Goal: Task Accomplishment & Management: Use online tool/utility

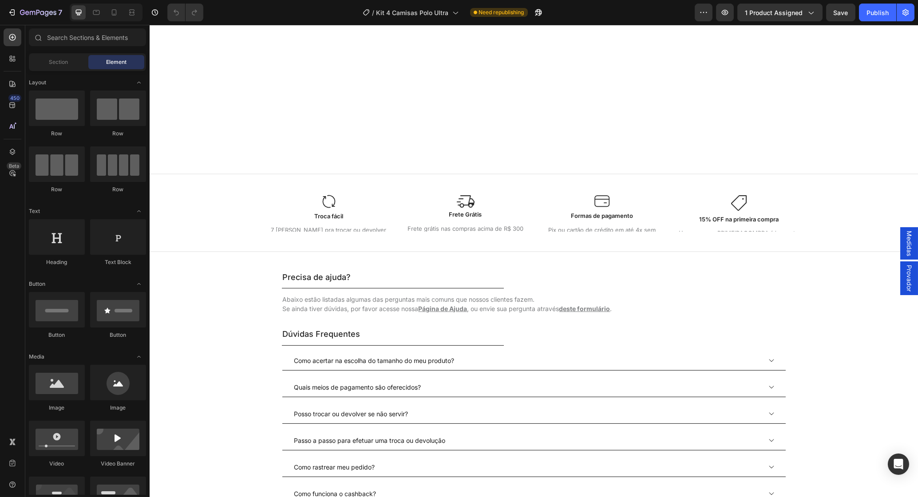
scroll to position [1017, 0]
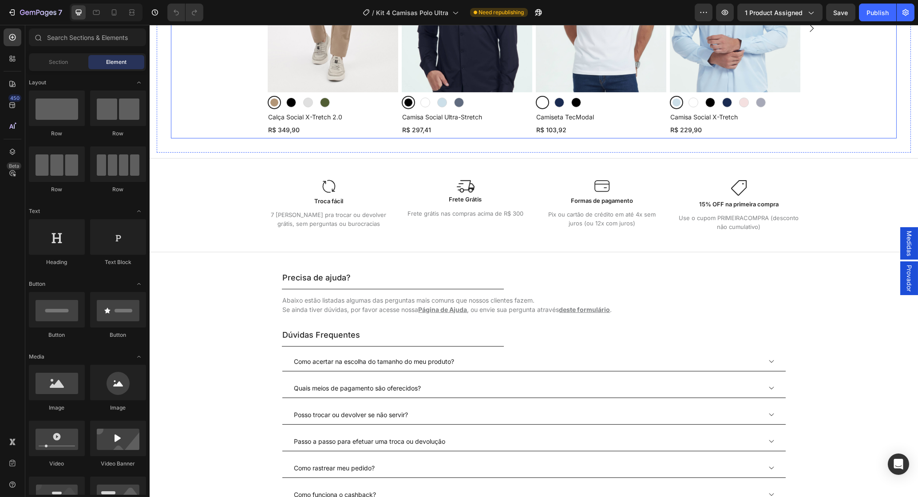
click at [812, 34] on icon "Carousel Next Arrow" at bounding box center [811, 28] width 11 height 11
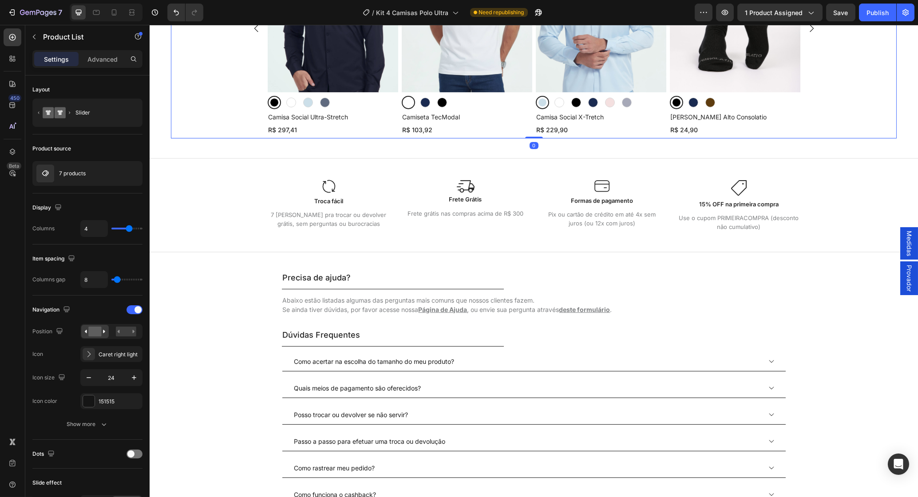
click at [812, 34] on icon "Carousel Next Arrow" at bounding box center [811, 28] width 11 height 11
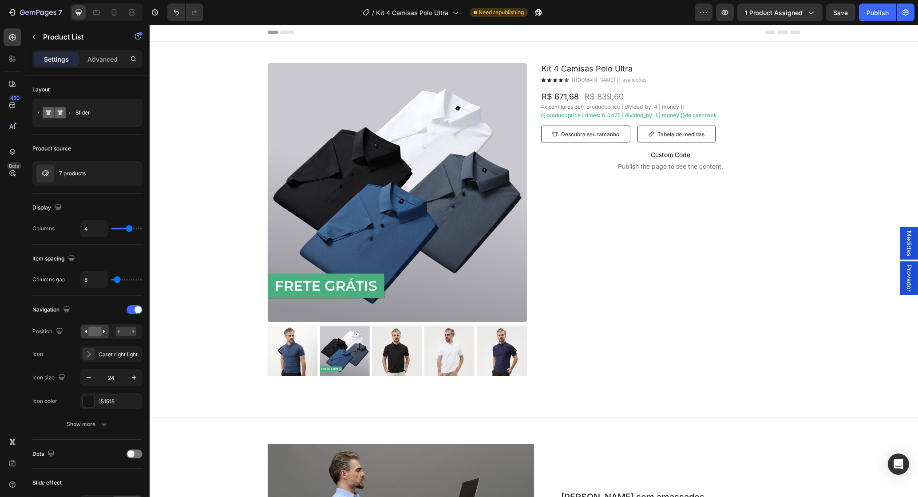
scroll to position [0, 0]
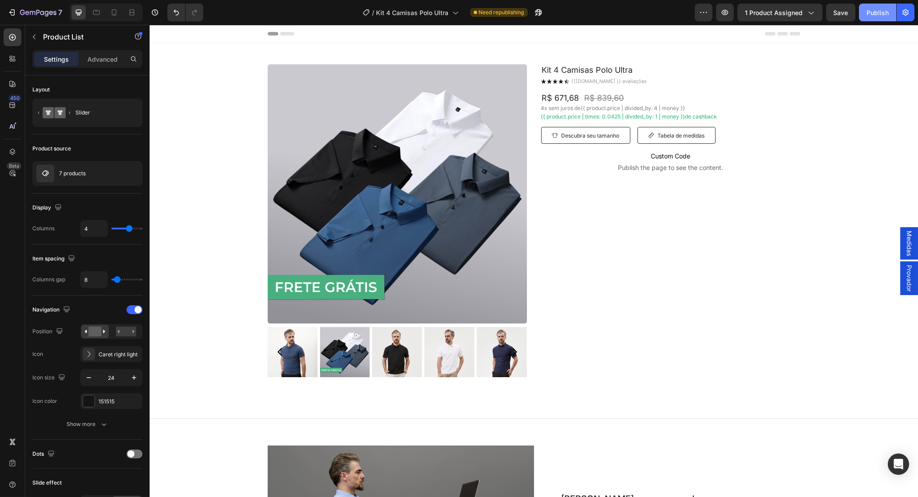
drag, startPoint x: 876, startPoint y: 12, endPoint x: 862, endPoint y: 15, distance: 13.6
click at [876, 12] on div "Publish" at bounding box center [878, 12] width 22 height 9
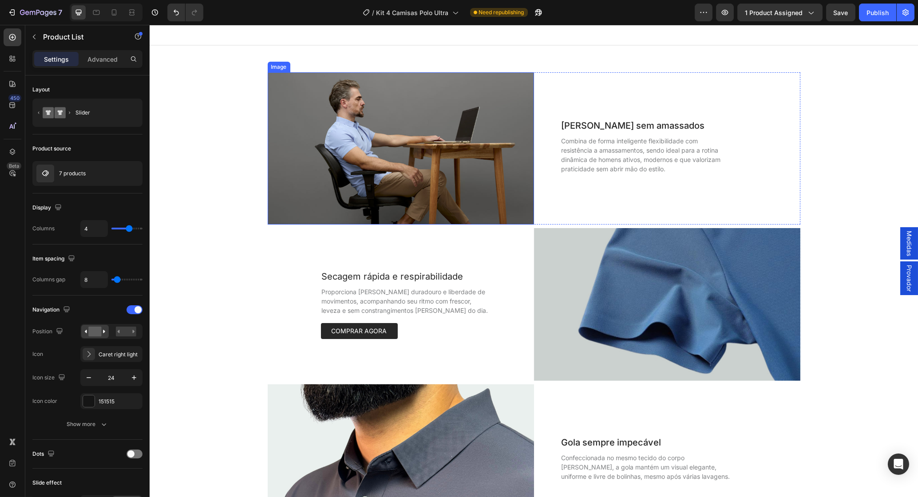
scroll to position [375, 0]
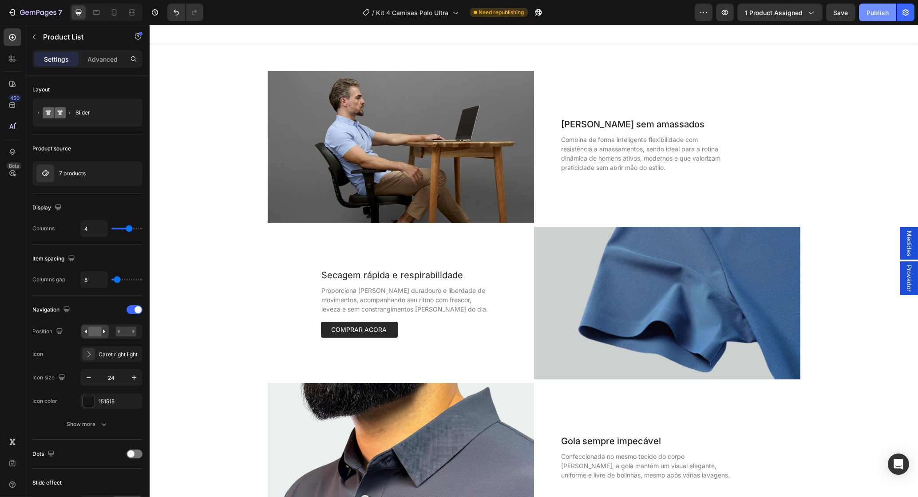
click at [877, 14] on div "Publish" at bounding box center [878, 12] width 22 height 9
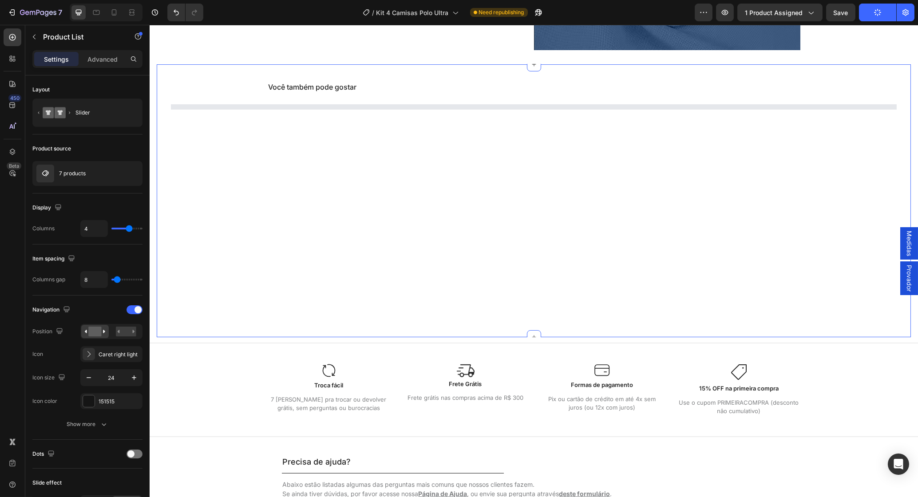
scroll to position [1017, 0]
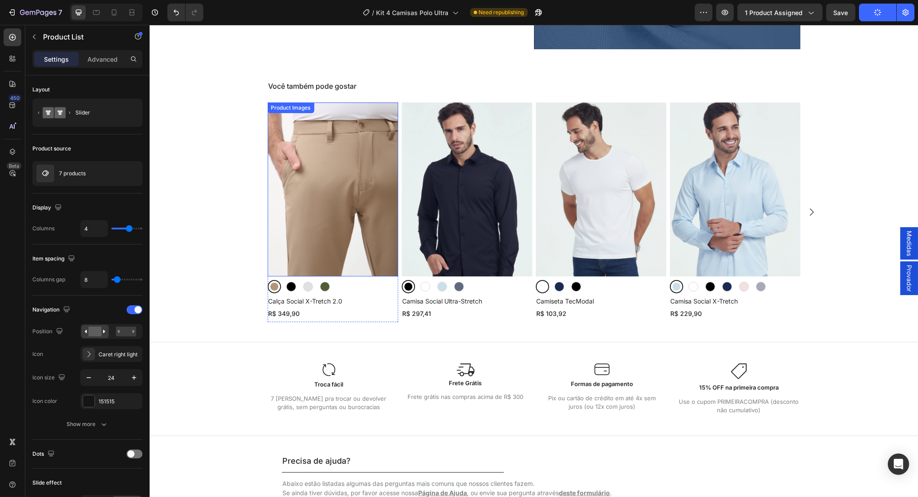
click at [302, 189] on img at bounding box center [332, 190] width 131 height 174
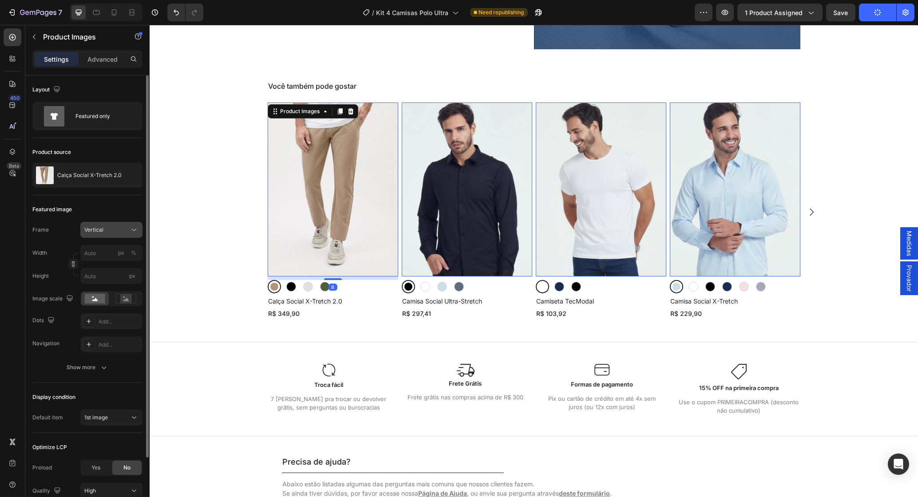
click at [127, 226] on button "Vertical" at bounding box center [111, 230] width 62 height 16
click at [102, 309] on div "Original" at bounding box center [103, 302] width 71 height 16
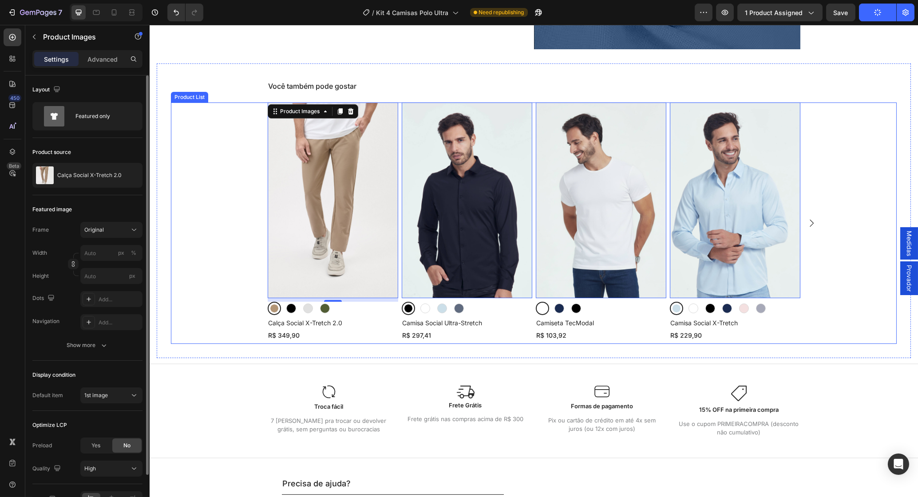
click at [206, 229] on div "Product Images 8 Bege Bege Preto Preto Gelo Gelo Verde [PERSON_NAME] Verde [PER…" at bounding box center [534, 224] width 726 height 242
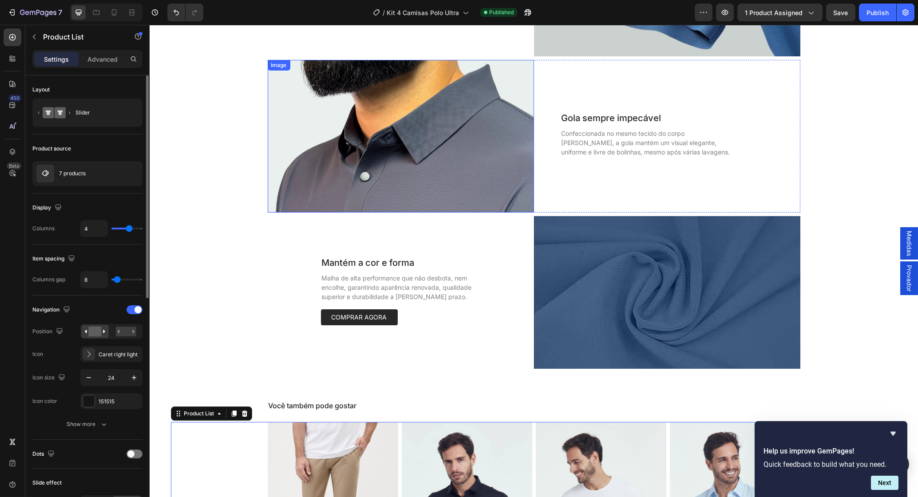
scroll to position [696, 0]
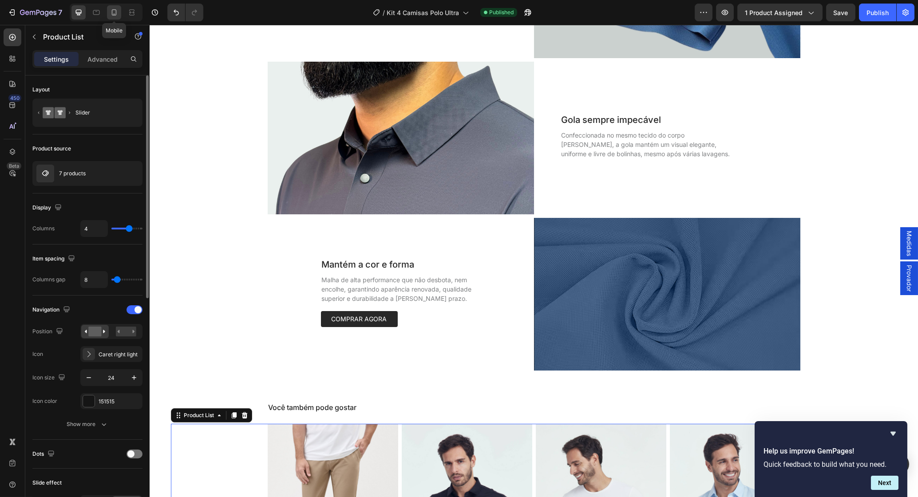
click at [109, 15] on div at bounding box center [114, 12] width 14 height 14
type input "100%"
type input "1.1"
type input "1"
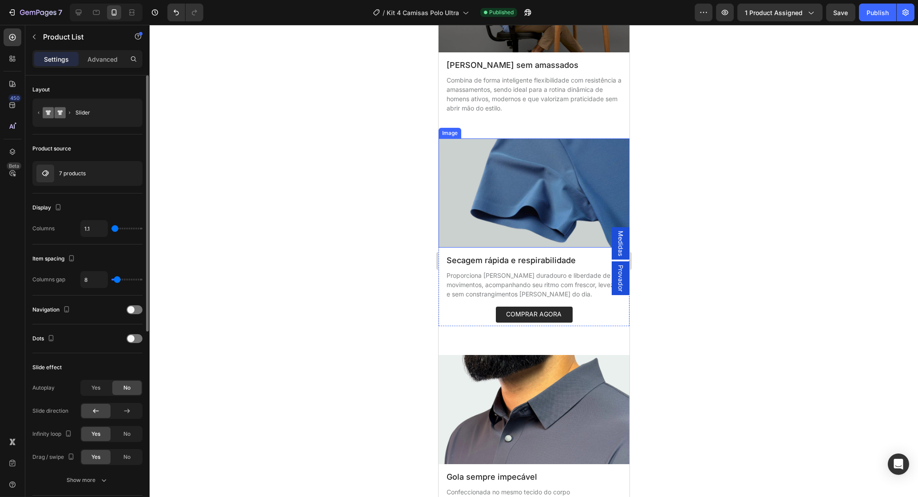
scroll to position [504, 0]
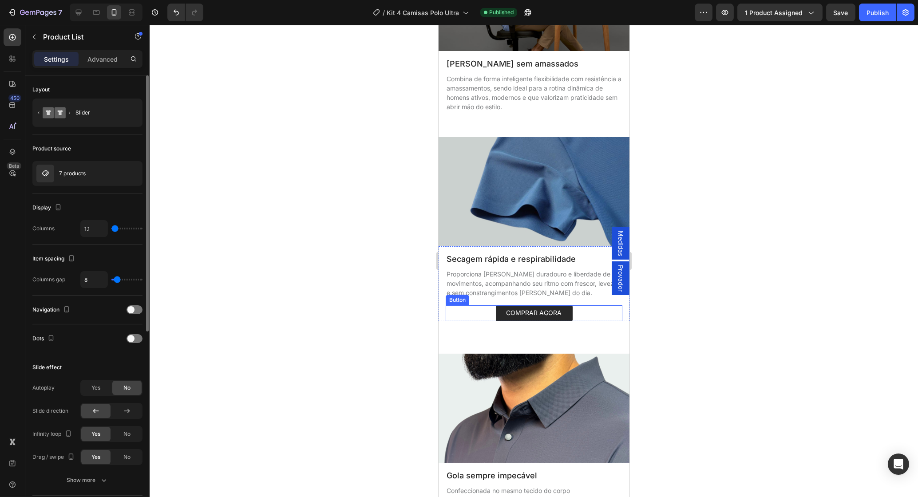
click at [586, 315] on div "COMPRAR AGORA Button" at bounding box center [533, 314] width 177 height 16
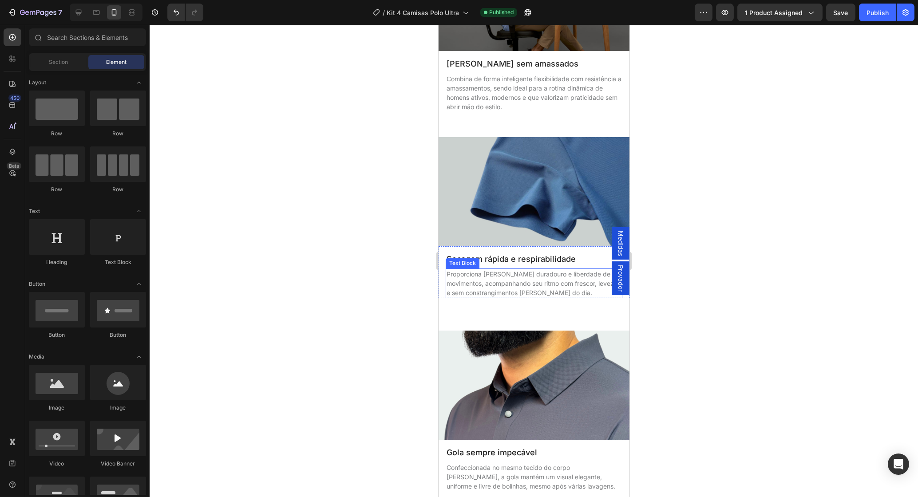
click at [579, 298] on div "Proporciona [PERSON_NAME] duradouro e liberdade de movimentos, acompanhando seu…" at bounding box center [533, 284] width 177 height 30
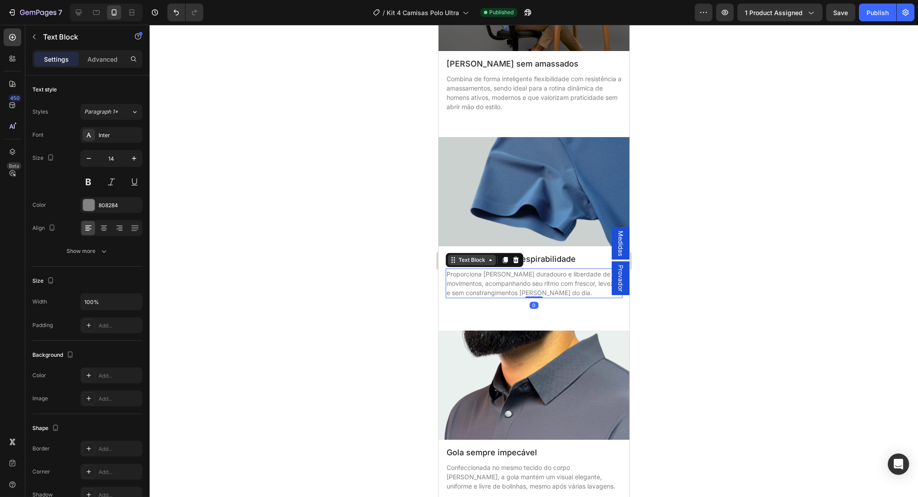
click at [474, 260] on div "Text Block" at bounding box center [471, 260] width 30 height 8
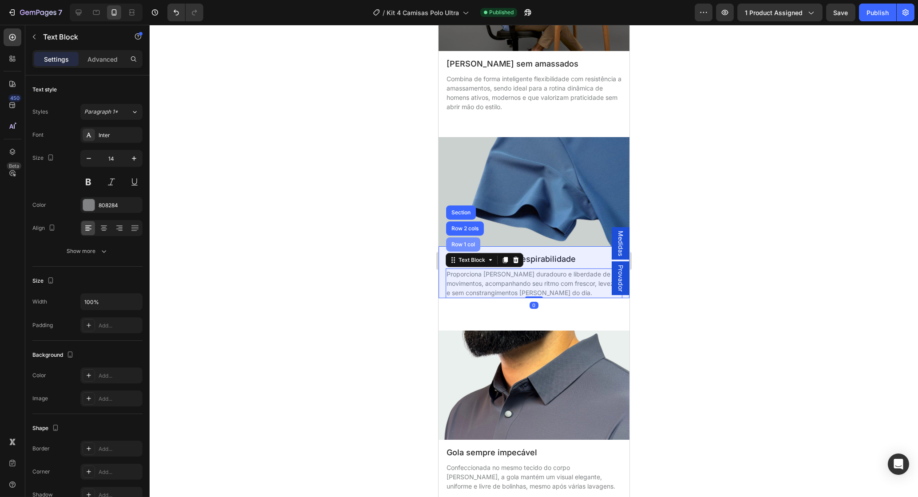
click at [470, 242] on div "Row 1 col" at bounding box center [462, 244] width 27 height 5
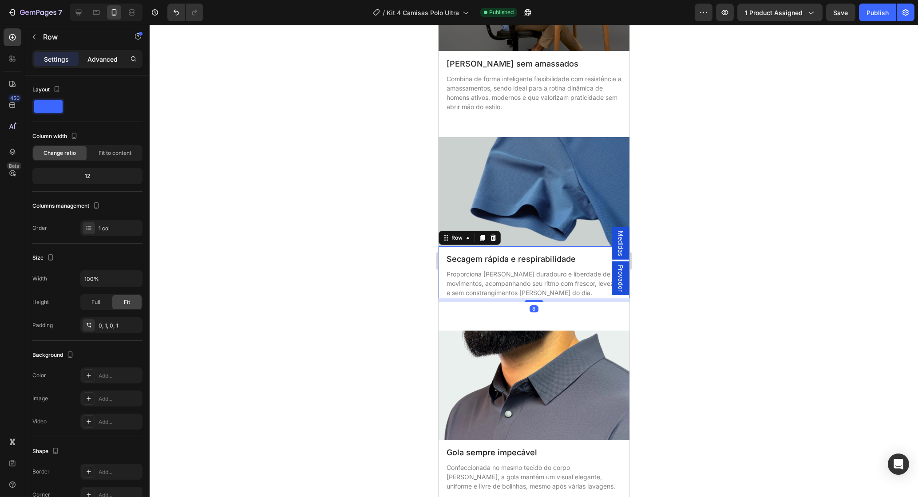
click at [103, 54] on div "Advanced" at bounding box center [102, 59] width 44 height 14
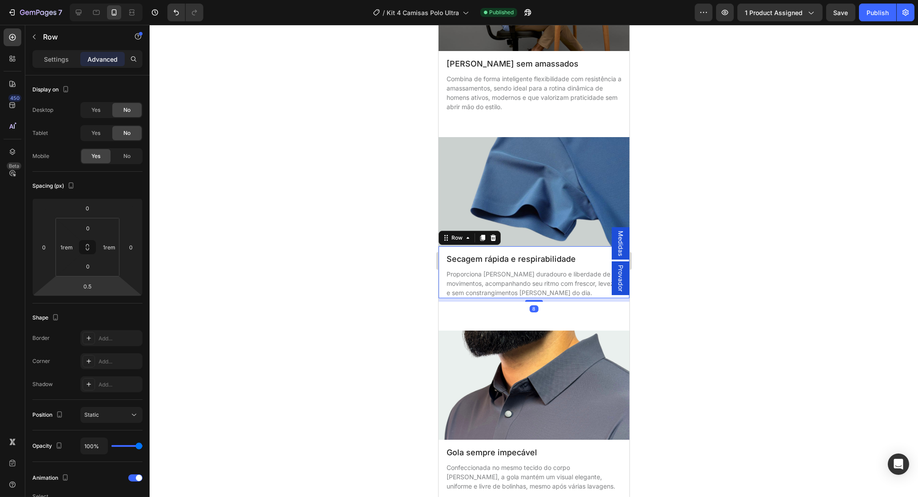
click at [84, 0] on html "7 Version history / Kit 4 Camisas Polo Ultra Published Preview 1 product assign…" at bounding box center [459, 0] width 918 height 0
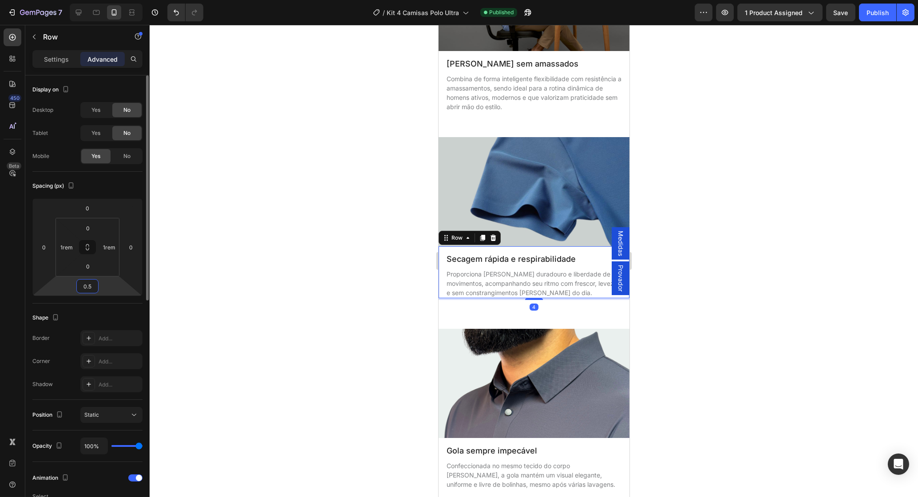
type input "4"
click at [89, 289] on input "4" at bounding box center [88, 286] width 18 height 13
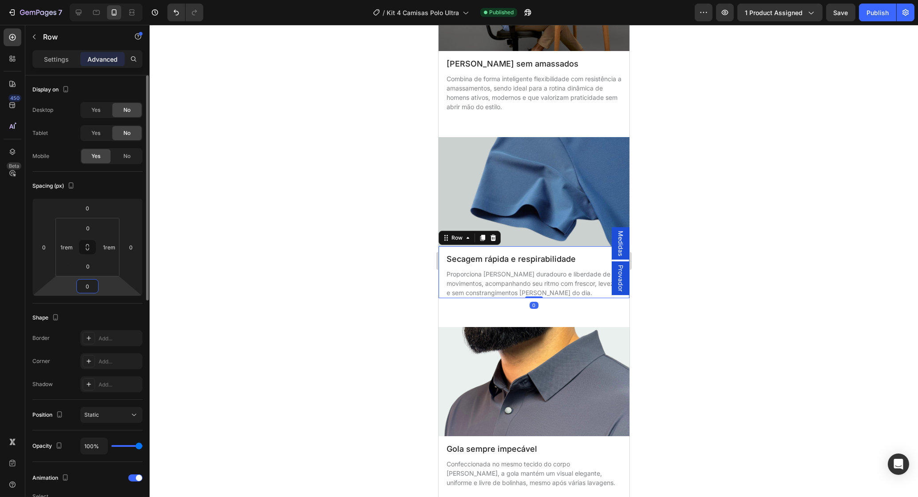
type input "0"
click at [102, 182] on div "Spacing (px)" at bounding box center [87, 186] width 110 height 14
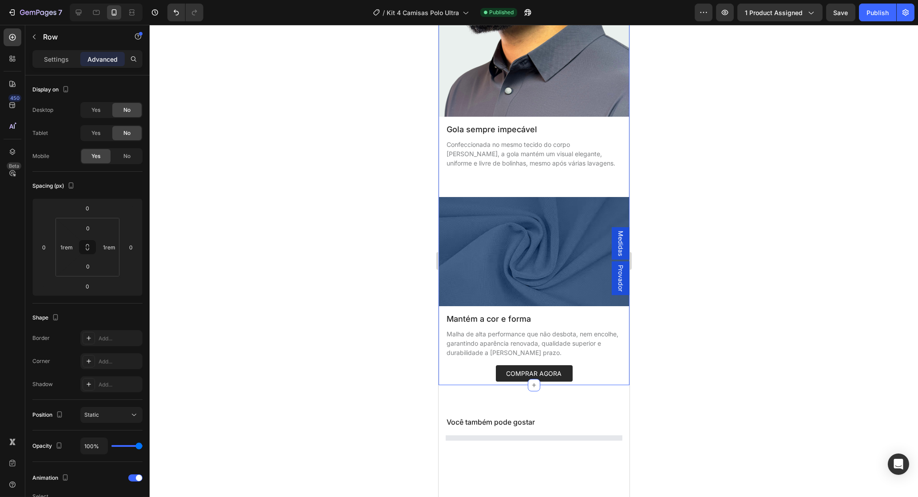
scroll to position [825, 0]
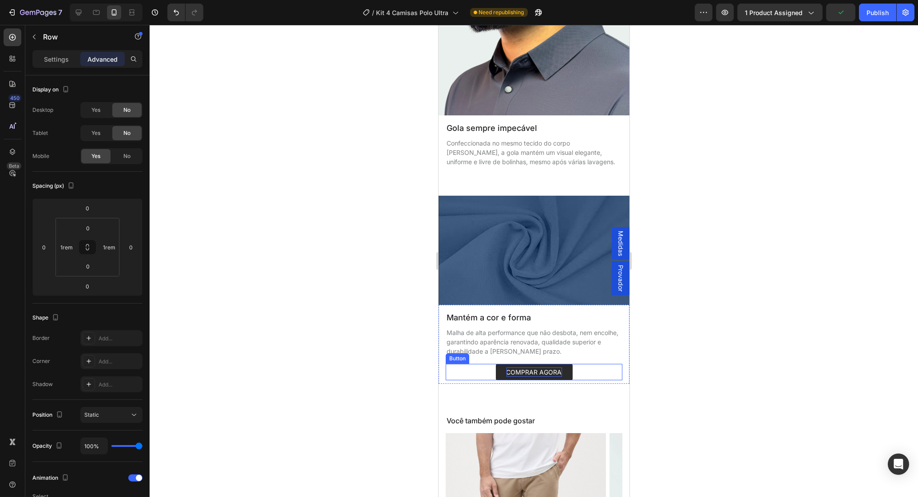
click at [542, 370] on p "COMPRAR AGORA" at bounding box center [534, 372] width 56 height 9
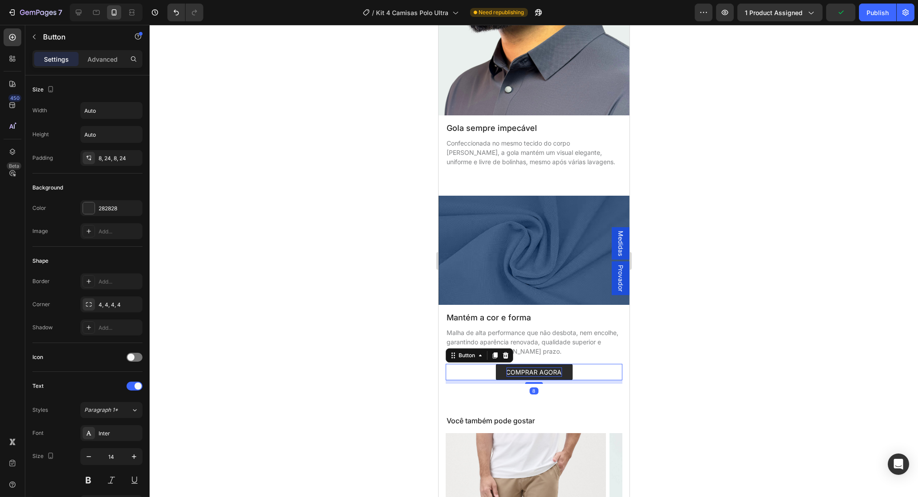
click at [542, 370] on p "COMPRAR AGORA" at bounding box center [534, 372] width 56 height 9
click at [495, 379] on div "Comprar agora Button 8" at bounding box center [533, 372] width 177 height 16
drag, startPoint x: 529, startPoint y: 382, endPoint x: 528, endPoint y: 360, distance: 21.8
click at [528, 360] on div "Comprar agora Button 0" at bounding box center [533, 369] width 177 height 24
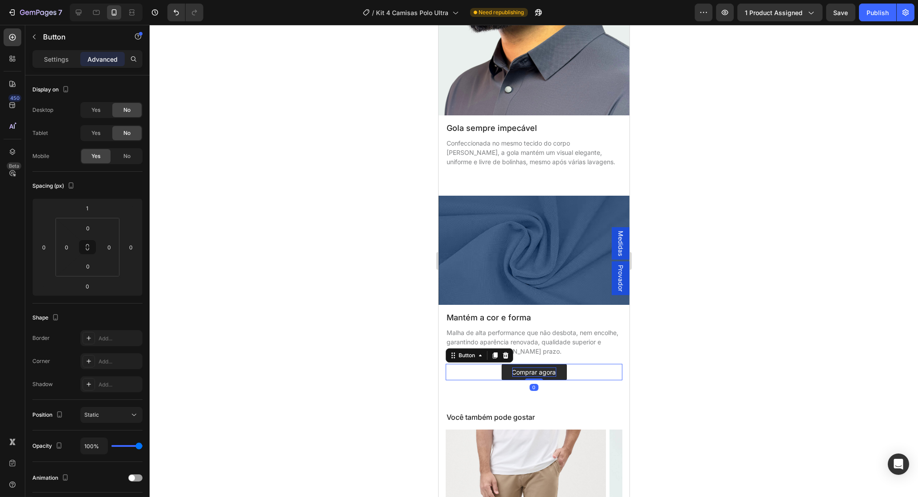
click at [485, 371] on div "Comprar agora Button 0" at bounding box center [533, 372] width 177 height 16
click at [87, 213] on input "1" at bounding box center [88, 208] width 18 height 13
click at [111, 323] on p "2XL 2rem" at bounding box center [110, 320] width 40 height 6
type input "2"
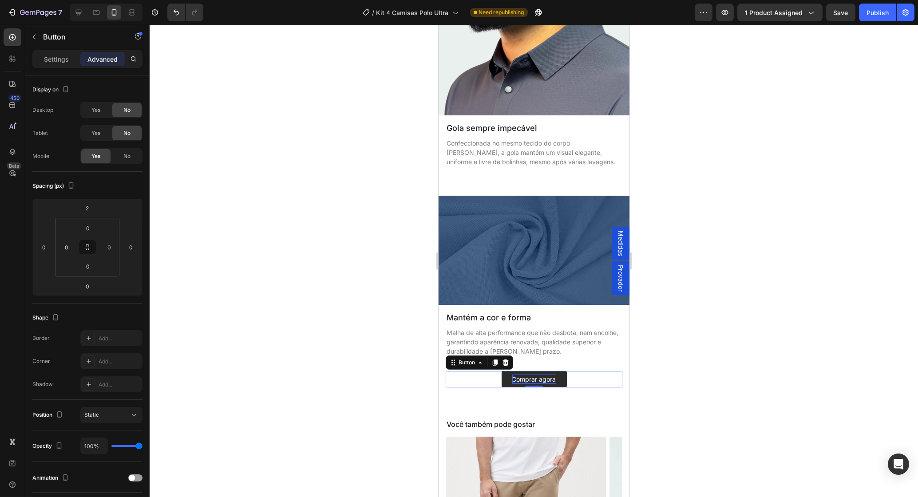
click at [274, 260] on div at bounding box center [534, 261] width 769 height 472
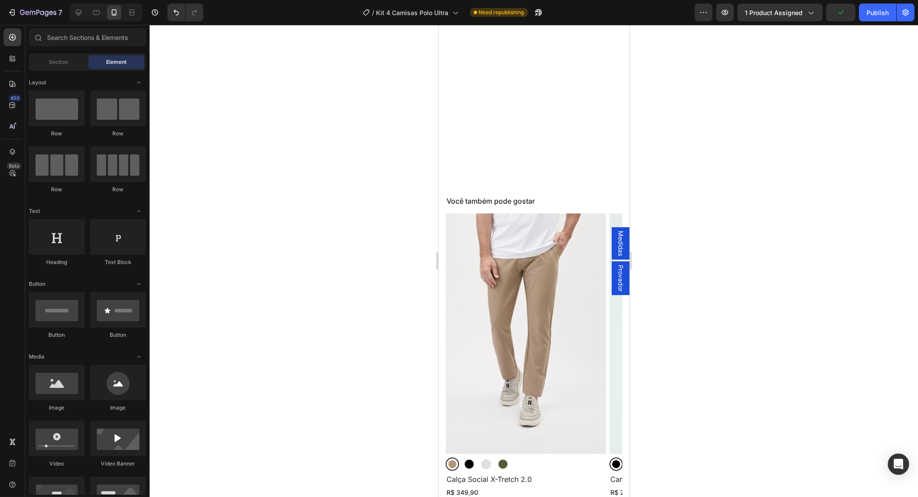
scroll to position [1307, 0]
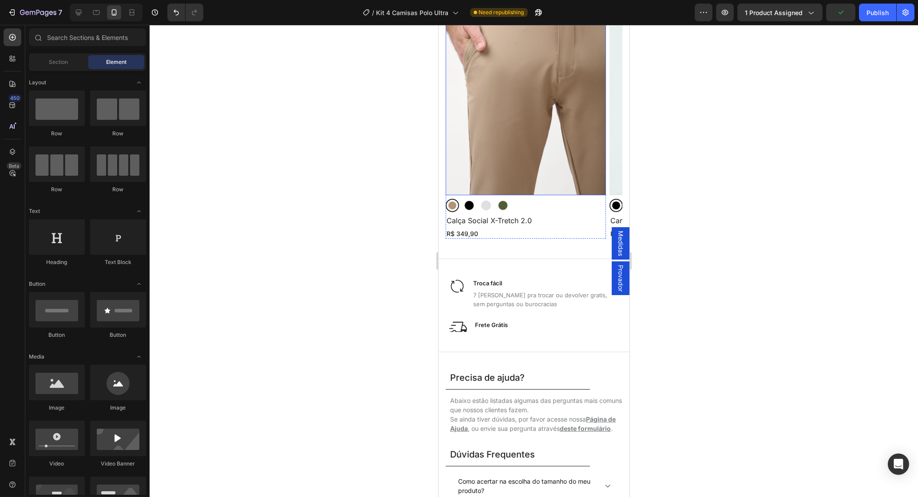
click at [512, 89] on img at bounding box center [525, 75] width 160 height 241
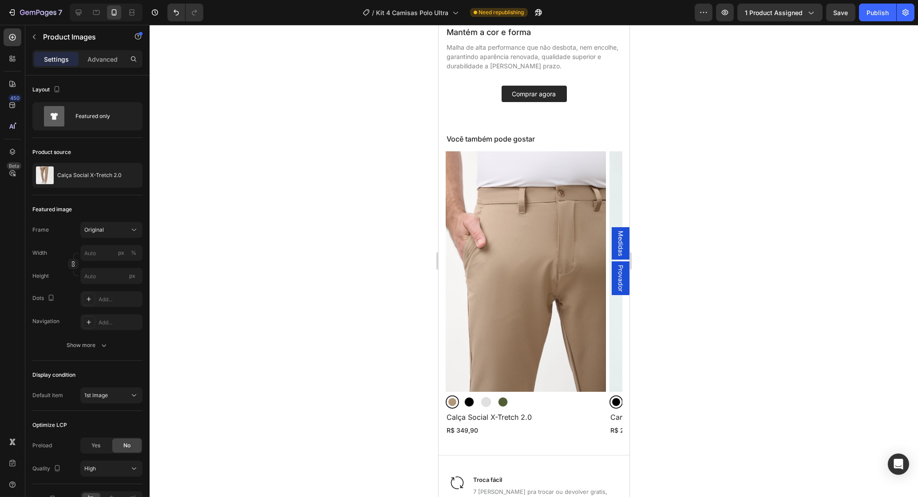
scroll to position [1108, 0]
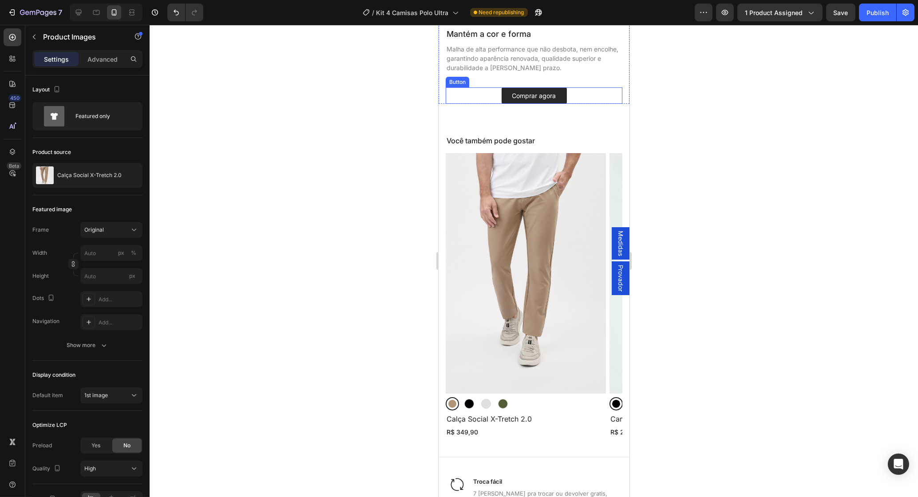
click at [580, 99] on div "Comprar agora Button" at bounding box center [533, 95] width 177 height 16
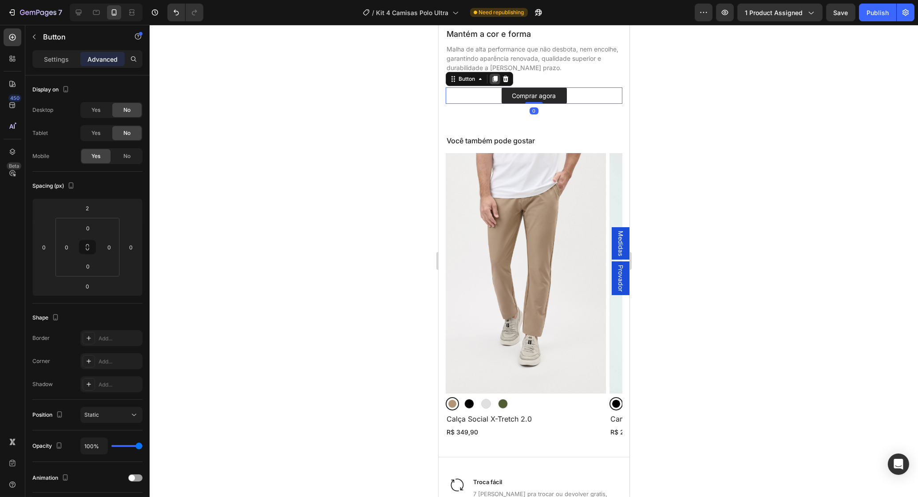
click at [497, 80] on icon at bounding box center [494, 79] width 5 height 6
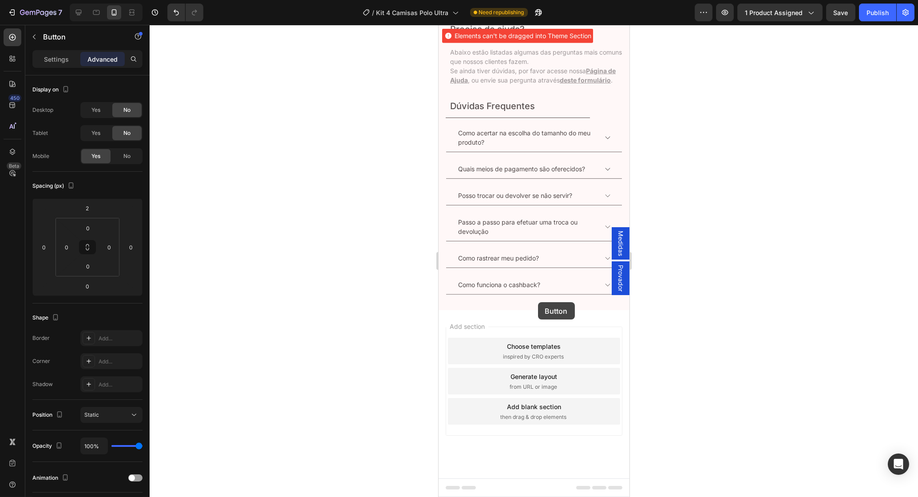
scroll to position [1782, 0]
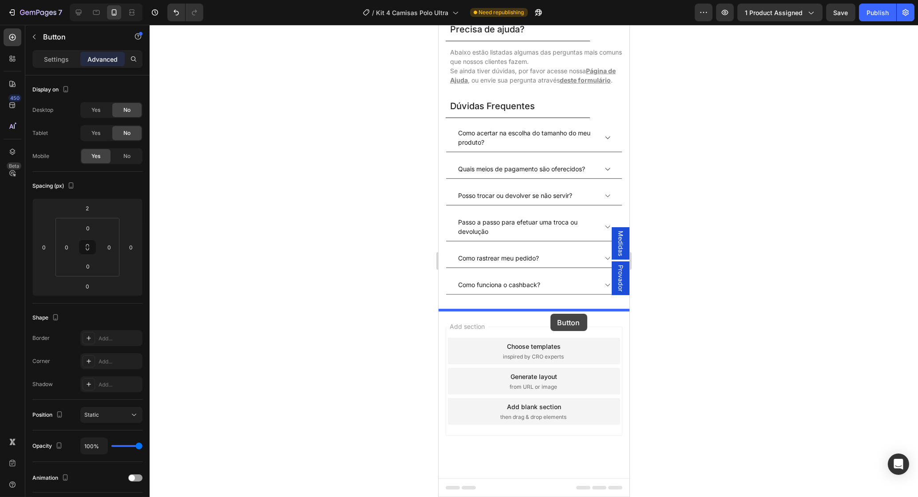
drag, startPoint x: 452, startPoint y: 106, endPoint x: 550, endPoint y: 314, distance: 230.0
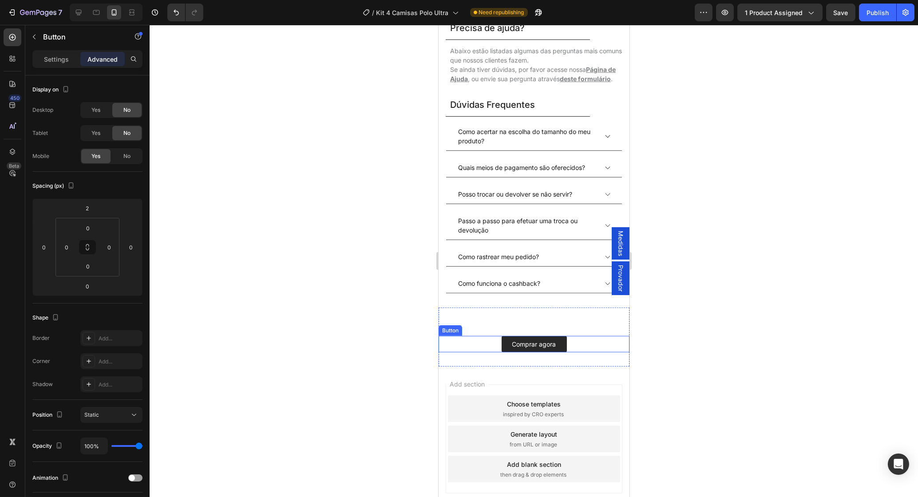
click at [454, 344] on div "Comprar agora Button 0" at bounding box center [533, 344] width 191 height 16
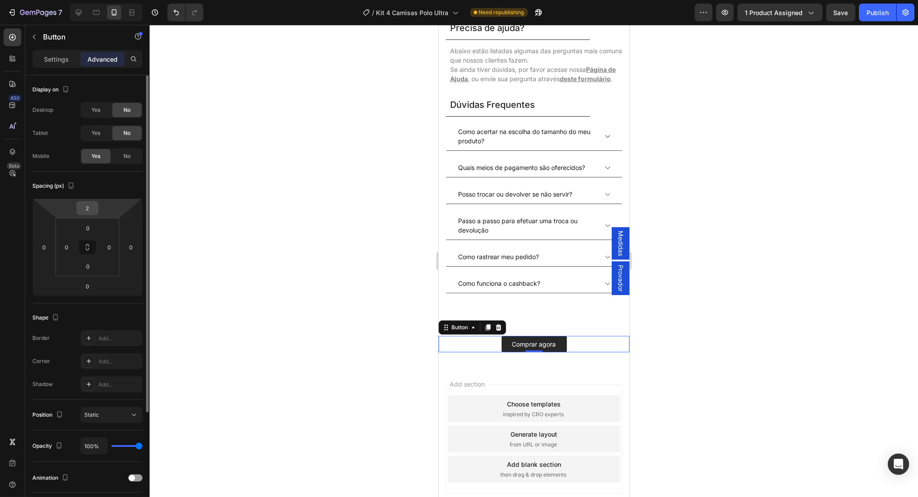
click at [97, 205] on div "2" at bounding box center [87, 208] width 22 height 14
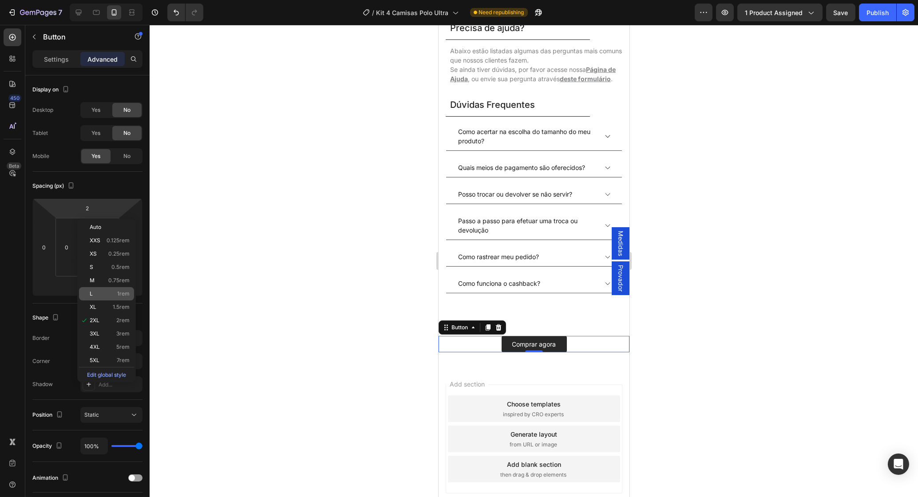
click at [108, 297] on p "L 1rem" at bounding box center [110, 294] width 40 height 6
type input "1"
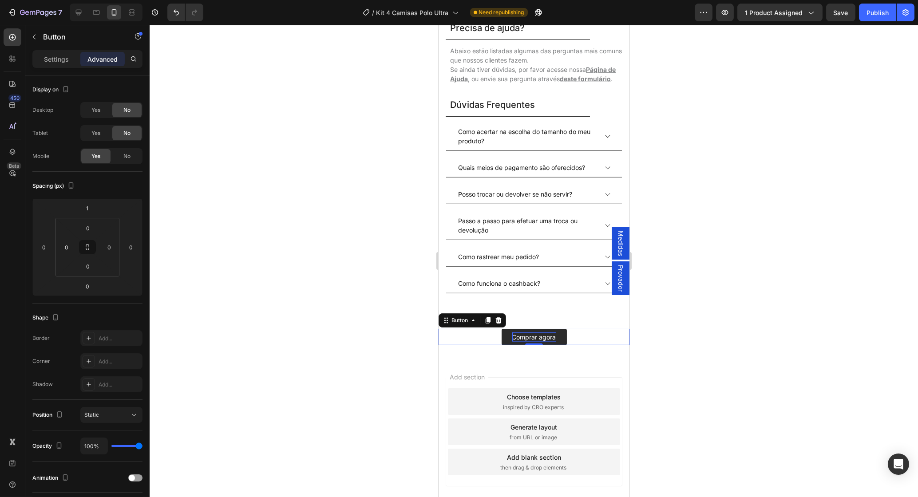
click at [541, 341] on p "Comprar agora" at bounding box center [534, 337] width 44 height 9
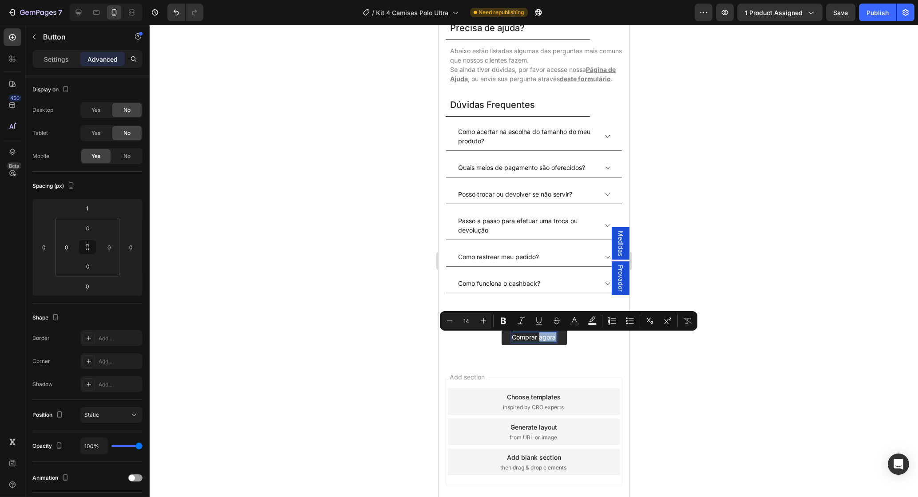
click at [541, 341] on p "Comprar agora" at bounding box center [534, 337] width 44 height 9
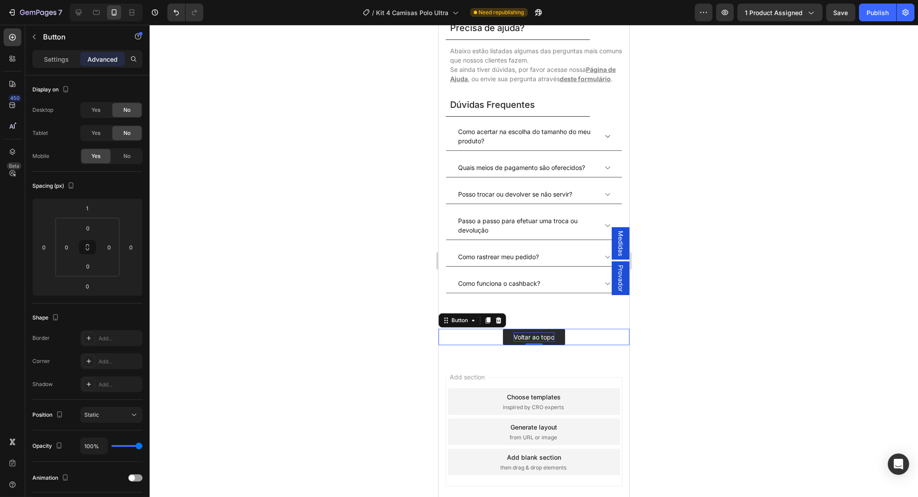
click at [278, 357] on div at bounding box center [534, 261] width 769 height 472
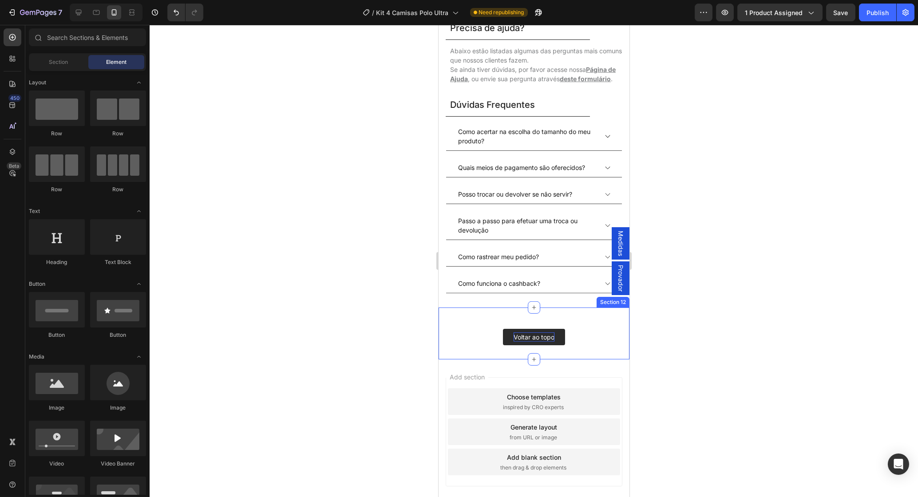
click at [478, 327] on div "Voltar ao topo Button" at bounding box center [533, 334] width 191 height 24
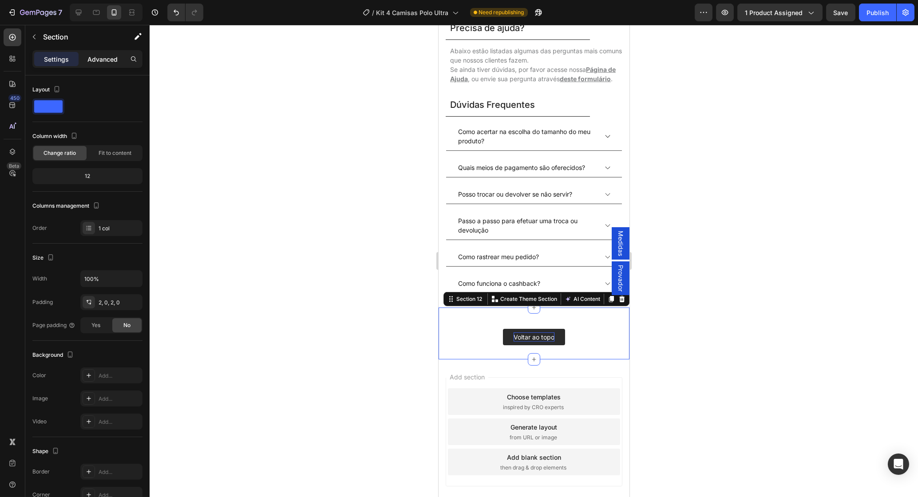
click at [114, 60] on p "Advanced" at bounding box center [102, 59] width 30 height 9
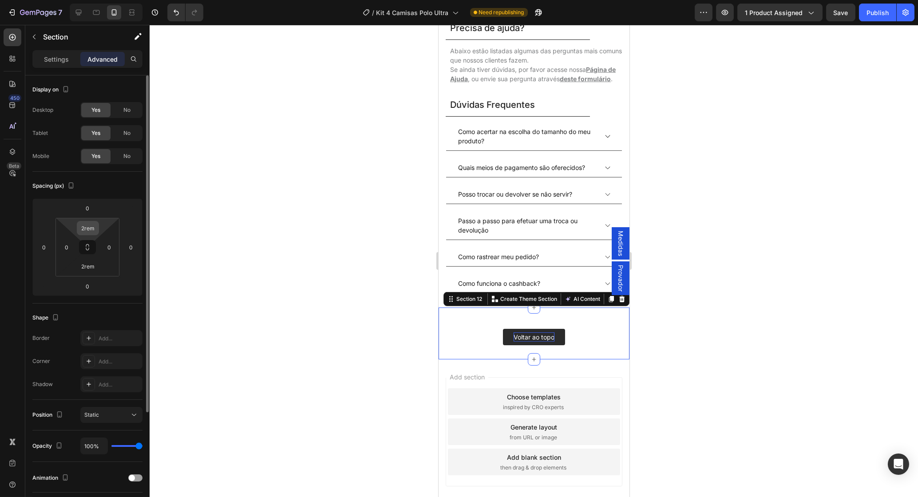
click at [90, 224] on input "2rem" at bounding box center [88, 228] width 18 height 13
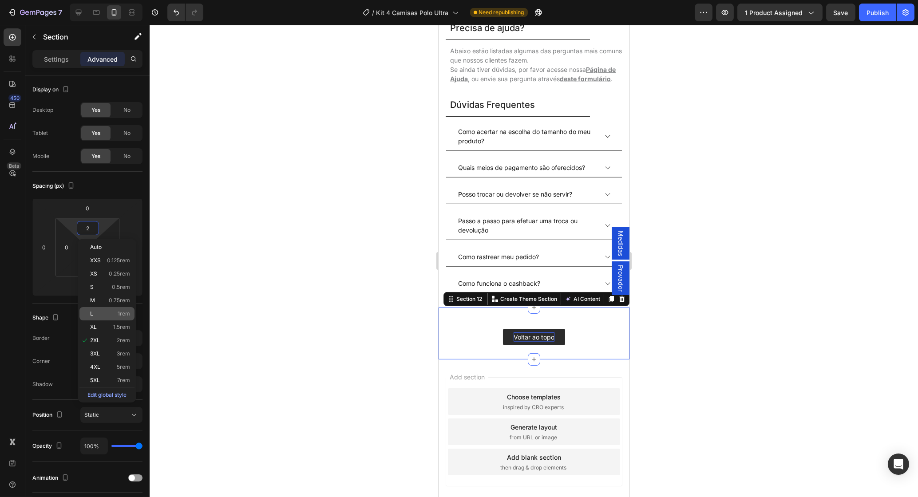
click at [111, 315] on p "L 1rem" at bounding box center [110, 314] width 40 height 6
type input "1rem"
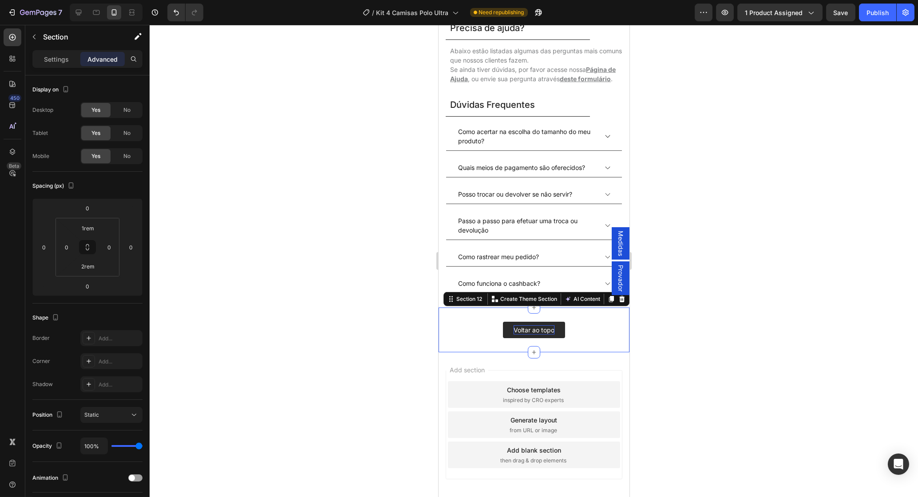
click at [349, 244] on div at bounding box center [534, 261] width 769 height 472
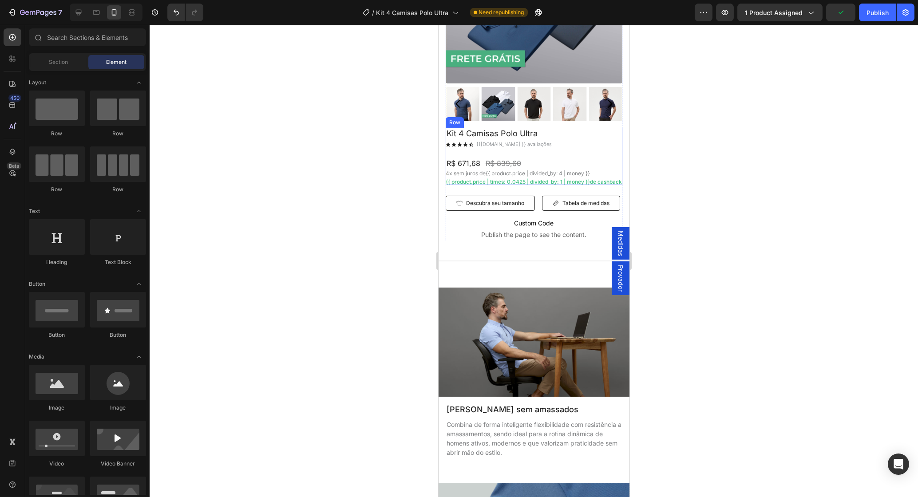
scroll to position [160, 0]
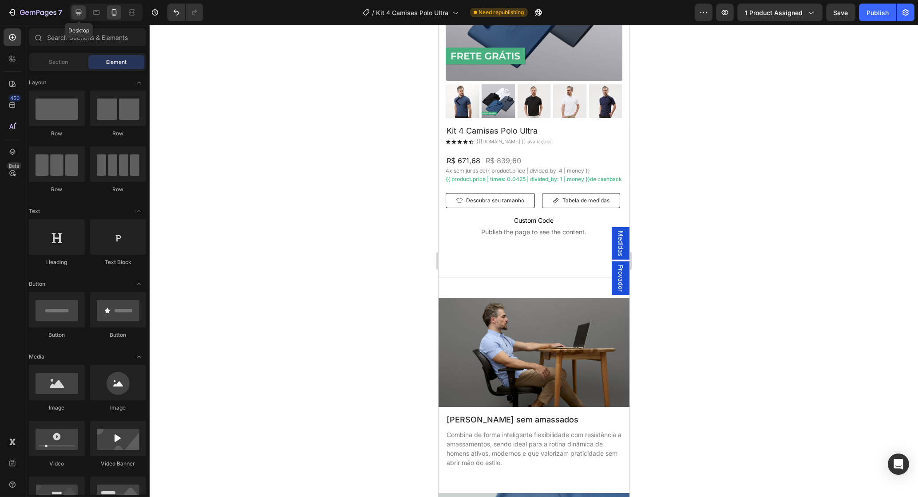
click at [78, 16] on icon at bounding box center [78, 12] width 9 height 9
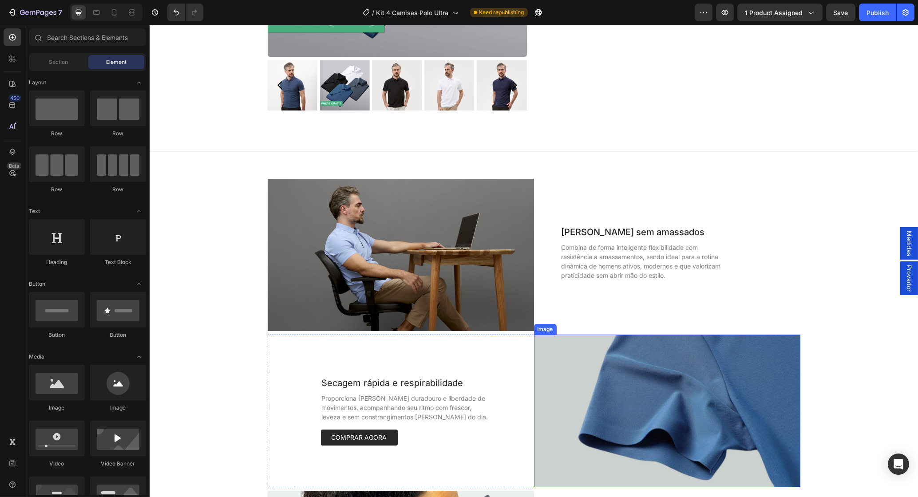
scroll to position [268, 0]
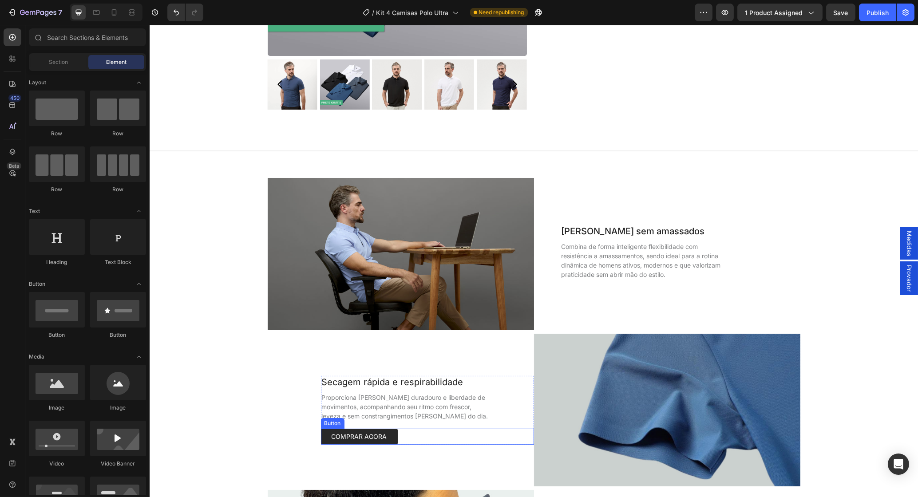
click at [409, 433] on div "COMPRAR AGORA Button" at bounding box center [427, 437] width 213 height 16
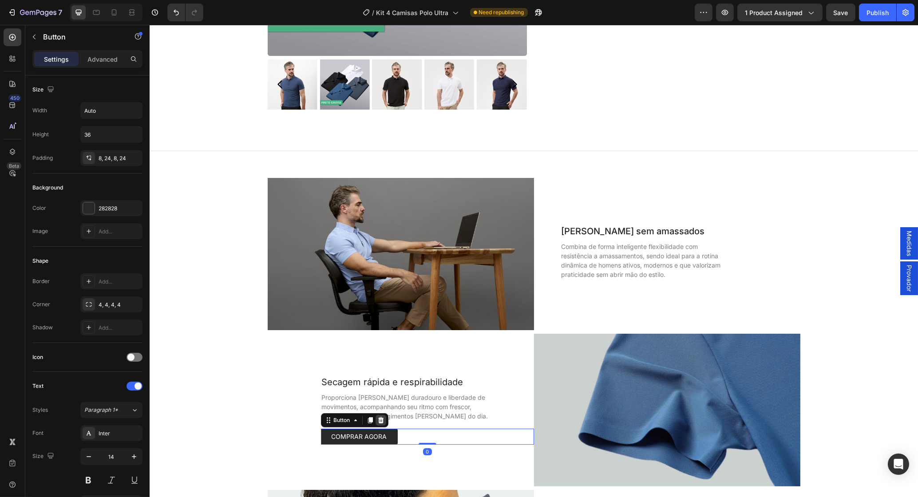
click at [382, 423] on icon at bounding box center [380, 420] width 6 height 6
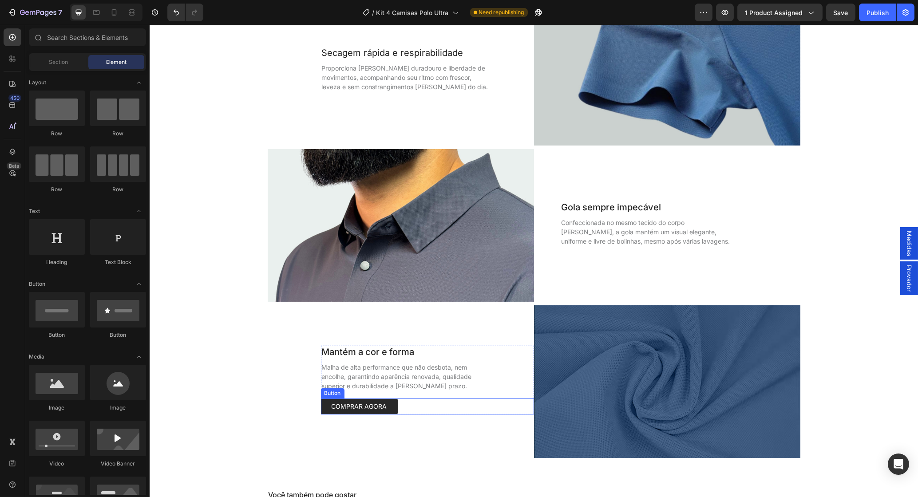
scroll to position [643, 0]
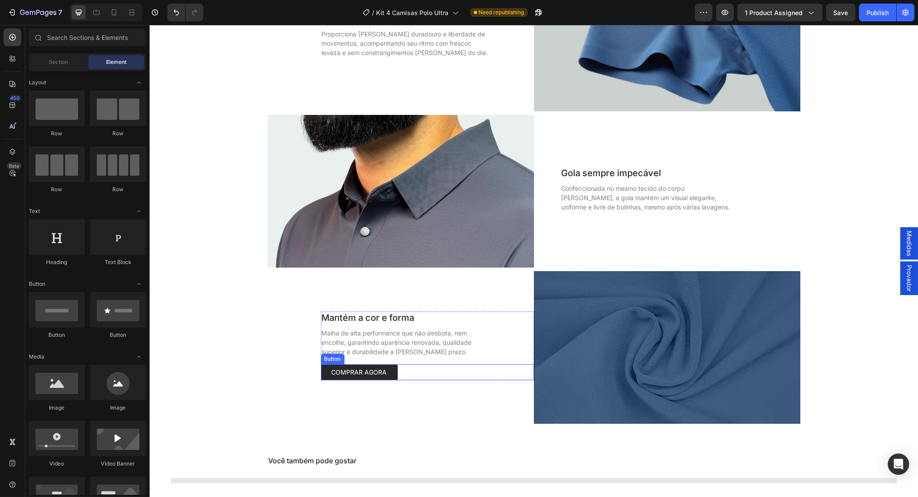
click at [422, 378] on div "COMPRAR AGORA Button" at bounding box center [427, 373] width 213 height 16
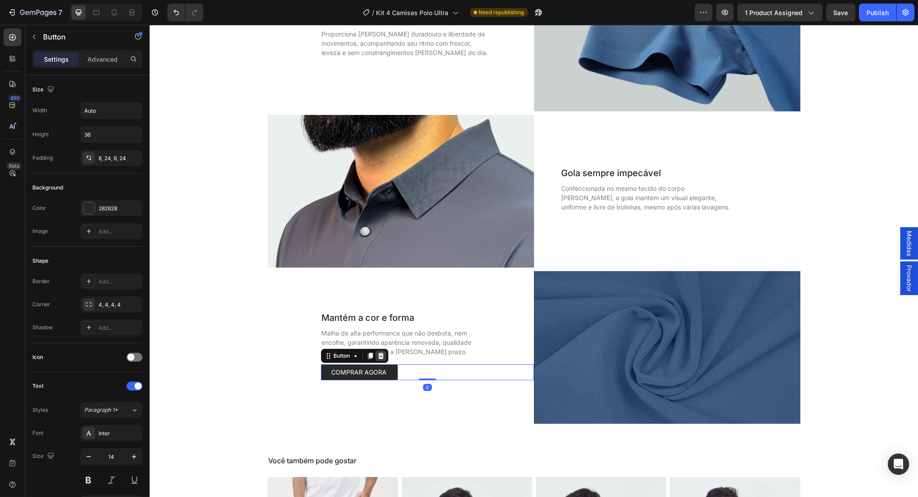
click at [380, 356] on icon at bounding box center [380, 356] width 7 height 7
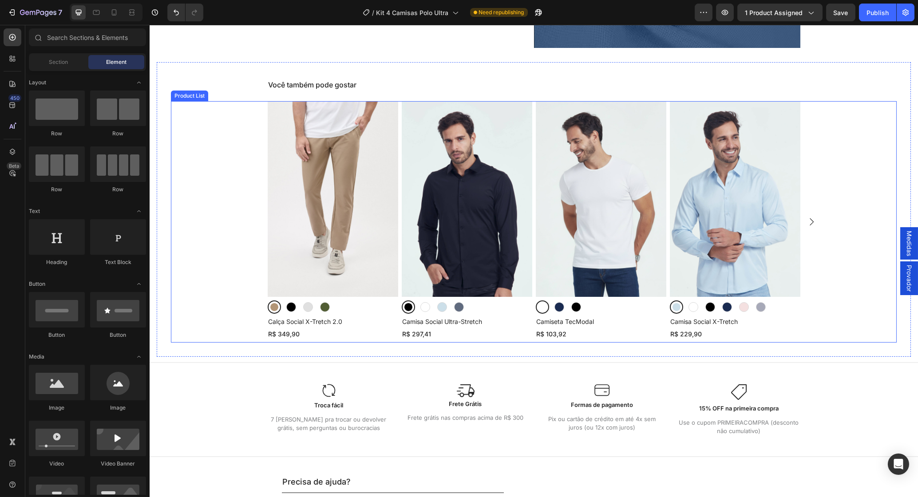
scroll to position [1017, 0]
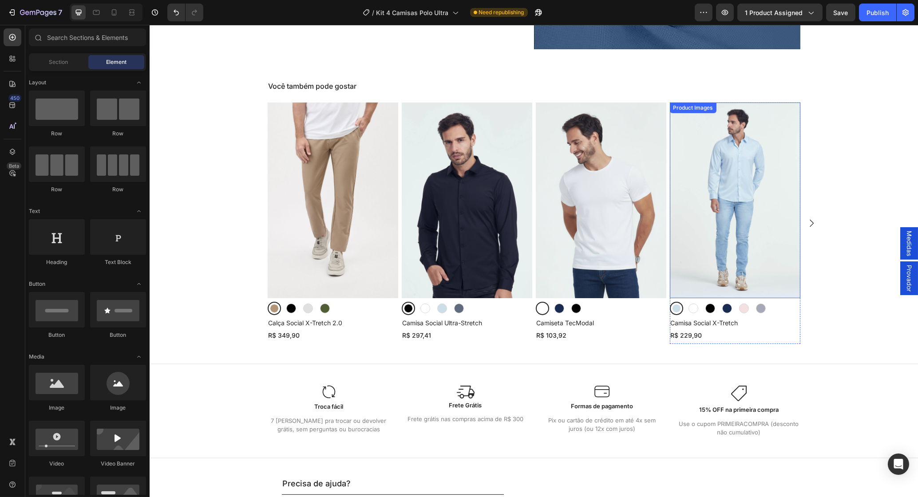
click at [739, 211] on img at bounding box center [735, 201] width 131 height 196
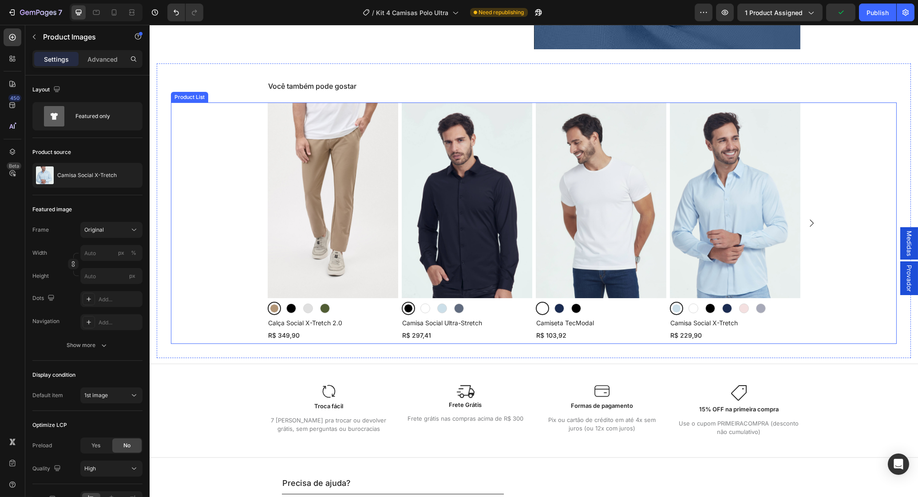
click at [807, 224] on icon "Carousel Next Arrow" at bounding box center [811, 223] width 11 height 11
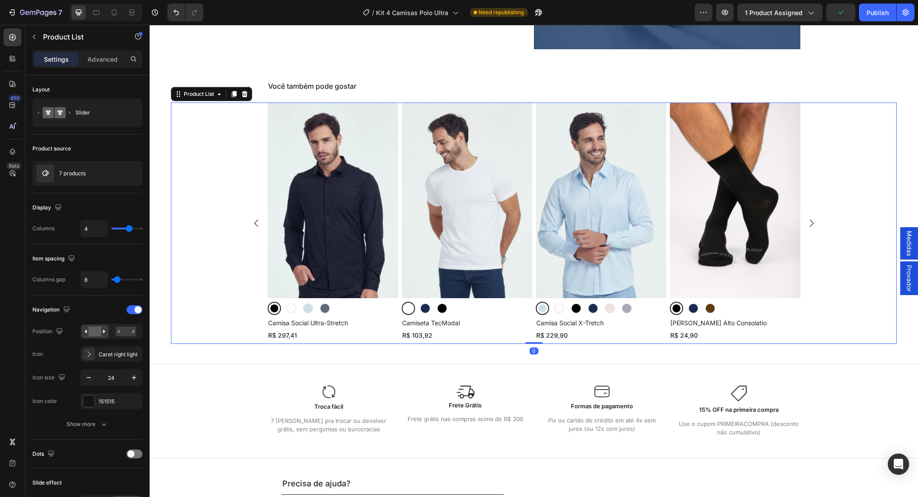
click at [810, 224] on icon "Carousel Next Arrow" at bounding box center [811, 223] width 11 height 11
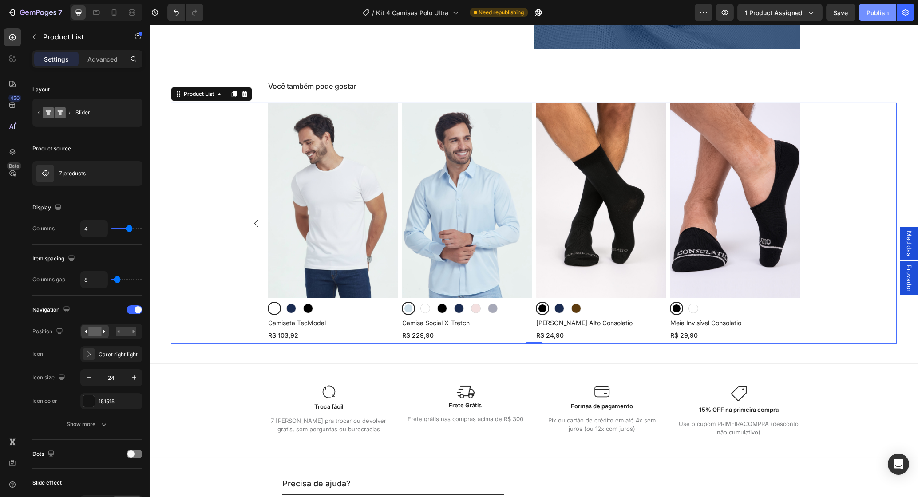
click at [884, 14] on div "Publish" at bounding box center [878, 12] width 22 height 9
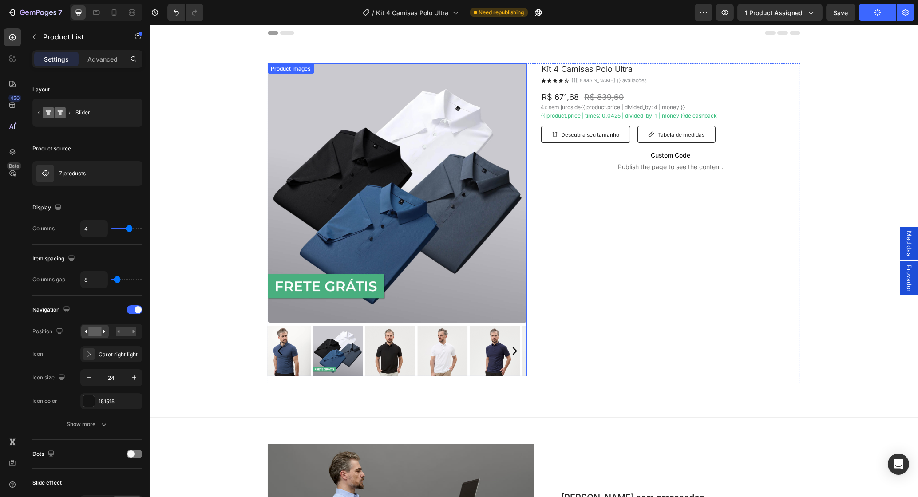
scroll to position [0, 0]
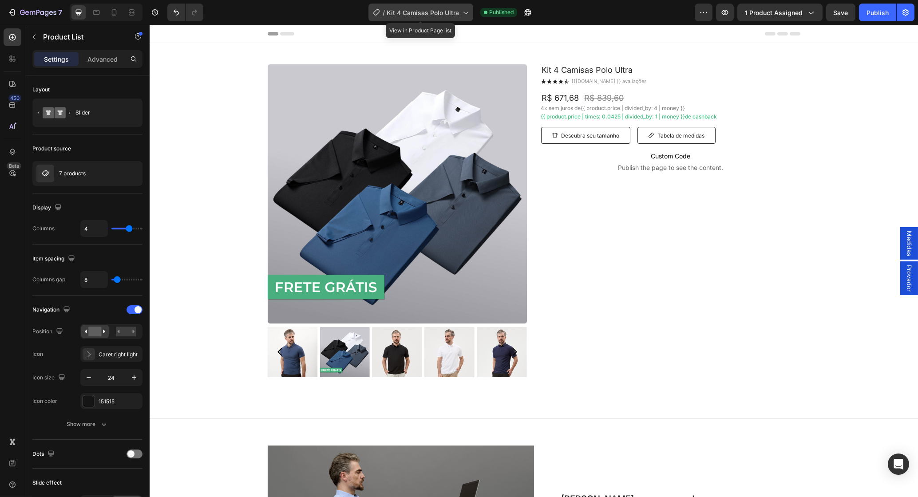
click at [429, 14] on span "Kit 4 Camisas Polo Ultra" at bounding box center [423, 12] width 72 height 9
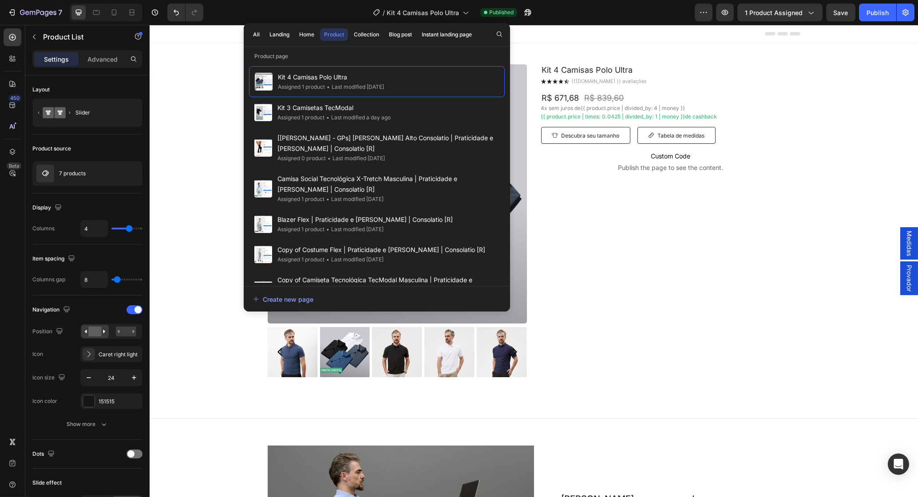
click at [491, 37] on div "All Landing Home Product Collection Blog post Instant landing page" at bounding box center [377, 35] width 266 height 24
click at [498, 28] on div at bounding box center [499, 32] width 12 height 15
click at [500, 34] on icon "button" at bounding box center [499, 34] width 7 height 7
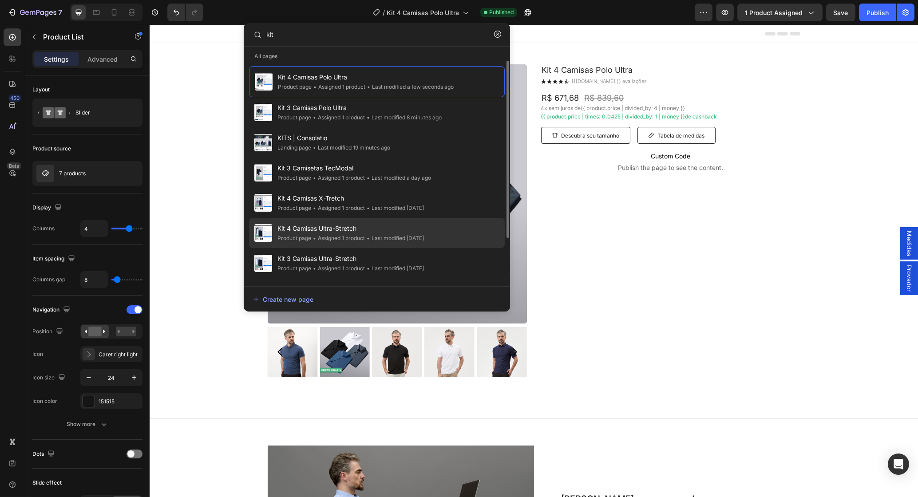
type input "kit"
click at [365, 225] on span "Kit 4 Camisas Ultra-Stretch" at bounding box center [351, 228] width 147 height 11
